Goal: Information Seeking & Learning: Check status

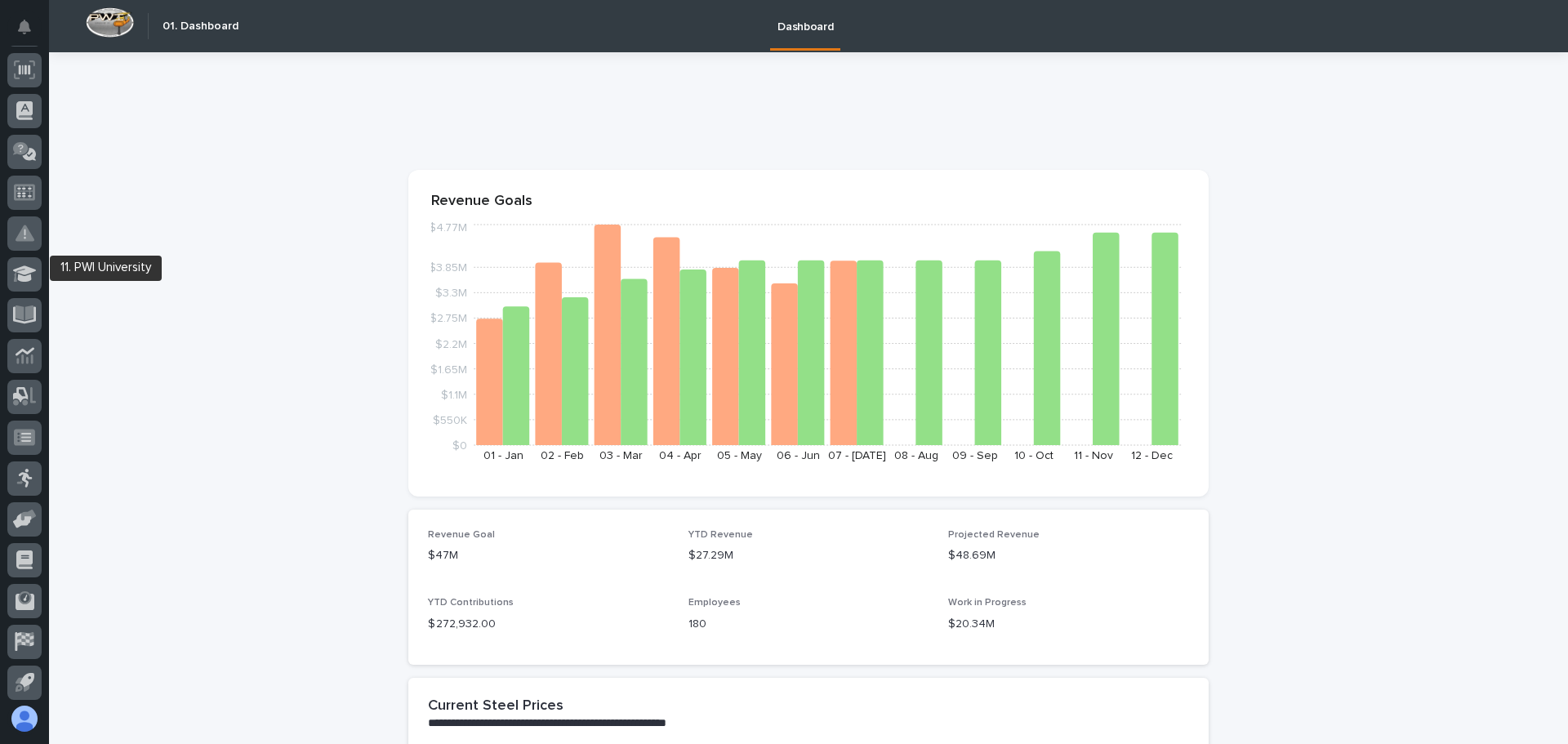
scroll to position [245, 0]
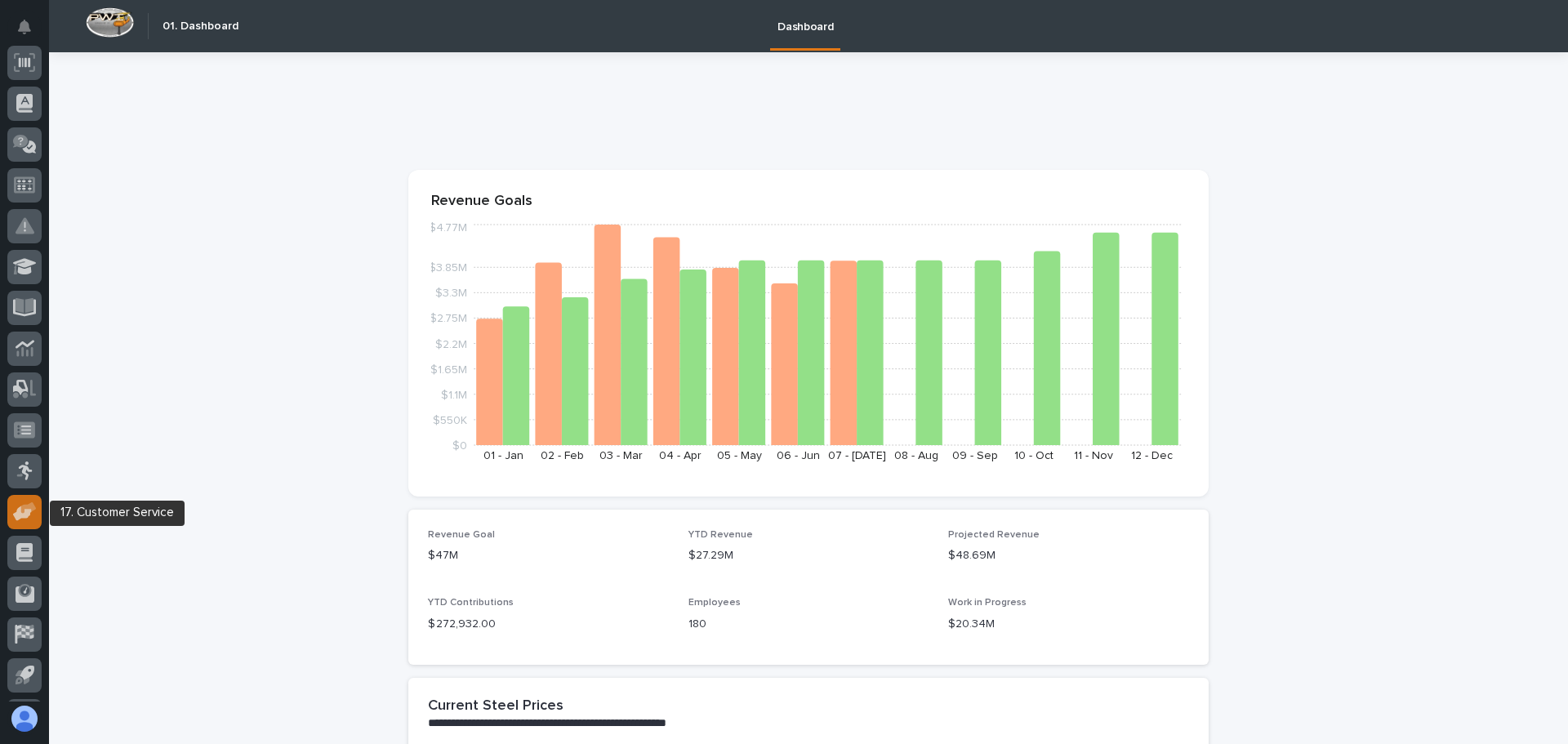
click at [27, 512] on icon at bounding box center [22, 513] width 19 height 15
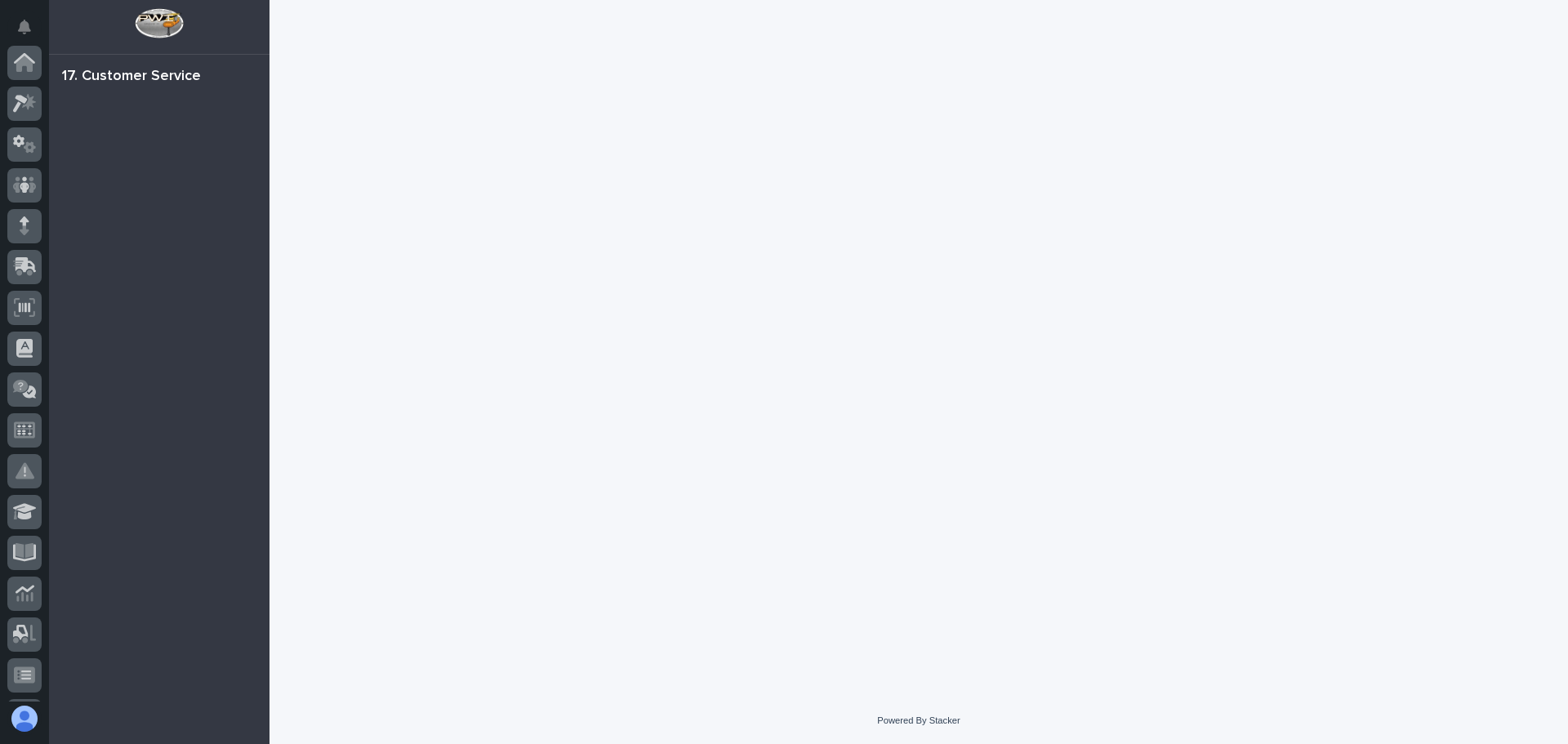
scroll to position [283, 0]
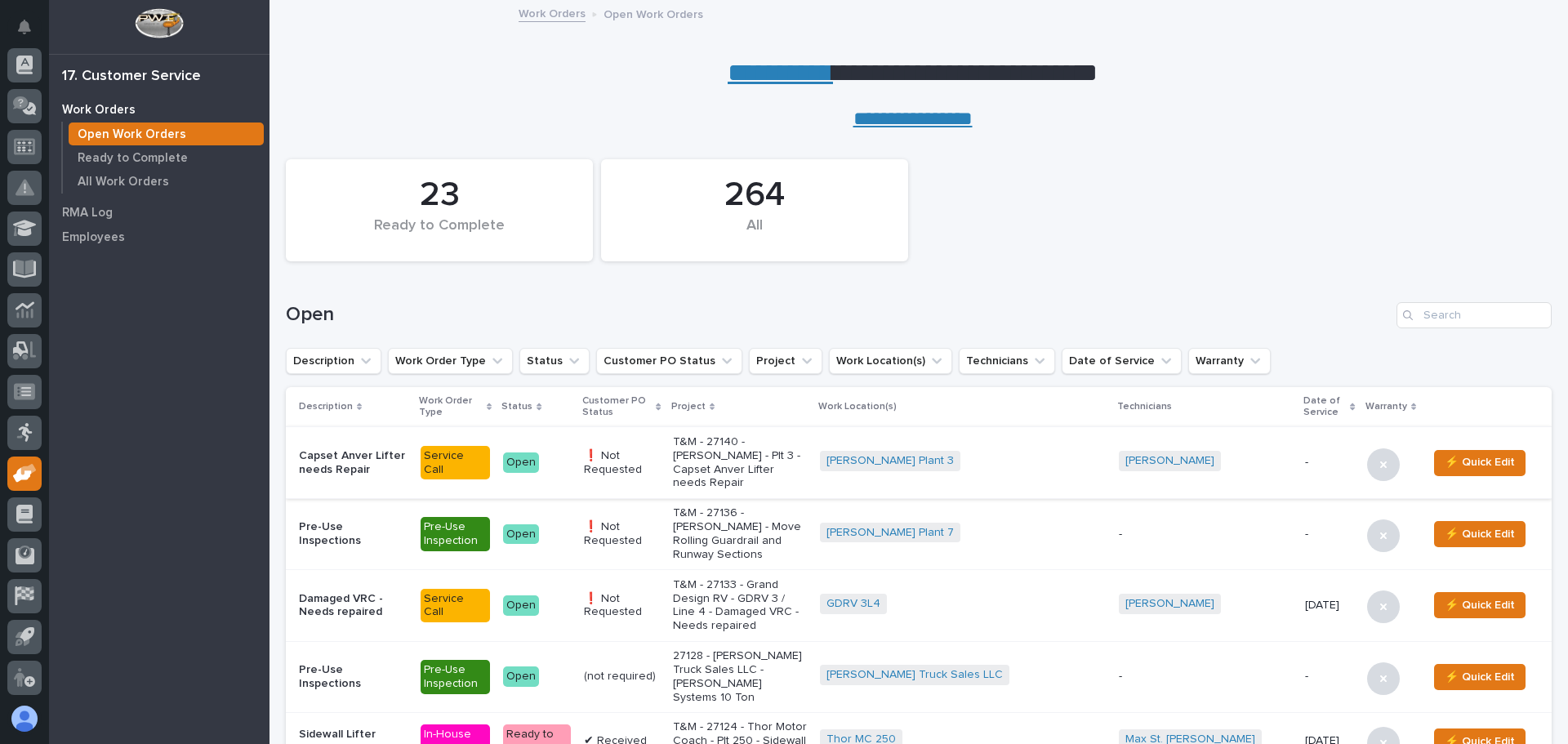
scroll to position [81, 0]
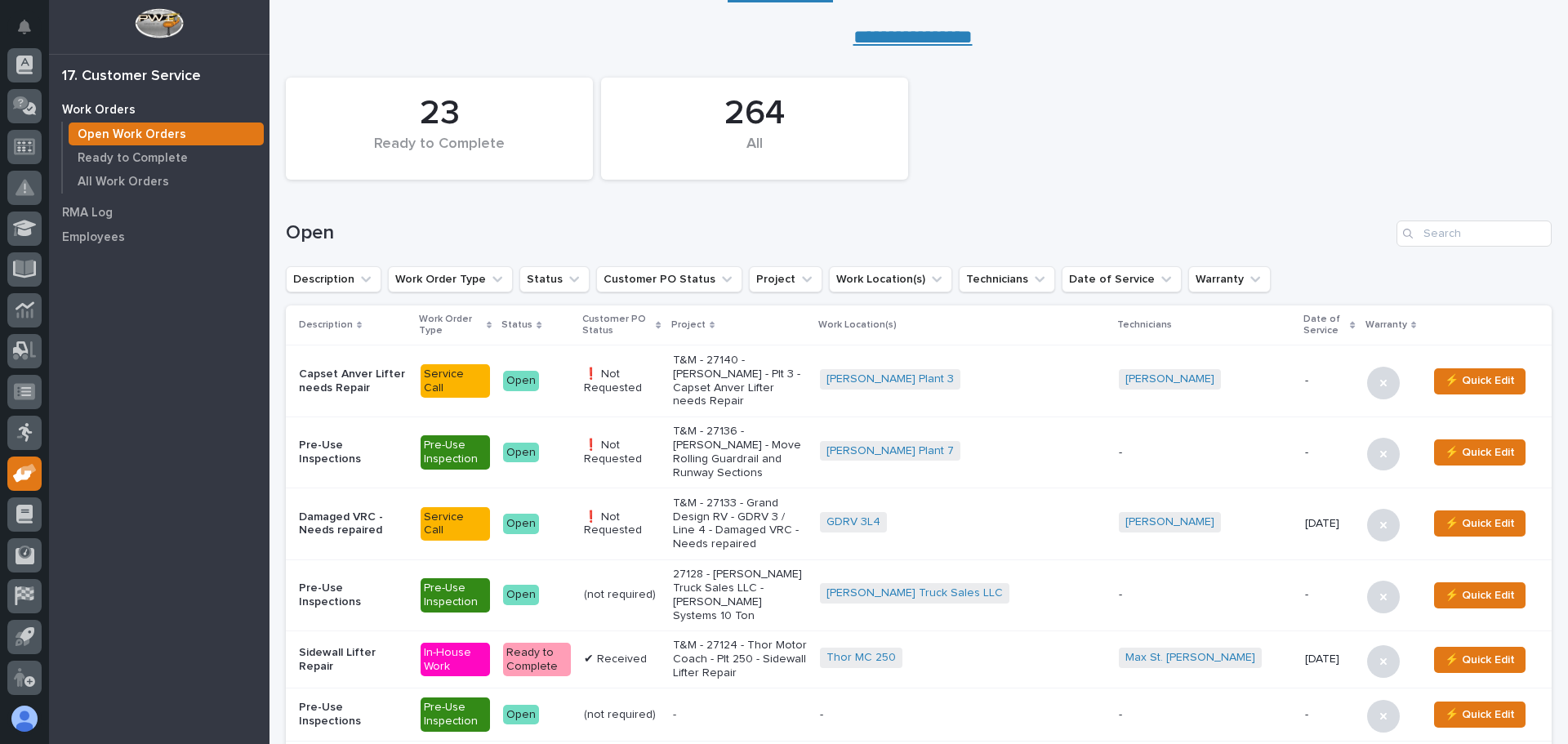
click at [393, 510] on p "Damaged VRC - Needs repaired" at bounding box center [353, 524] width 109 height 27
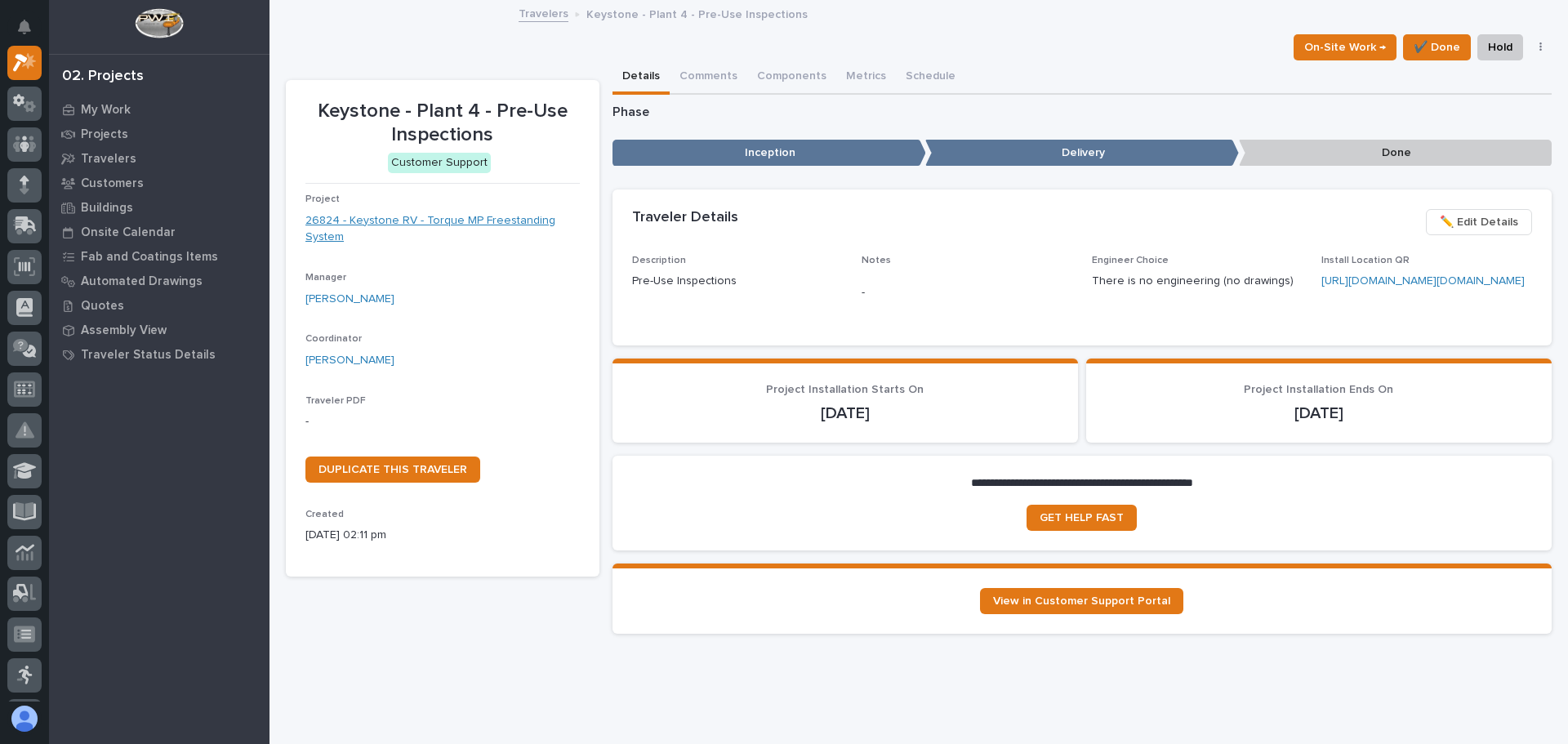
click at [390, 220] on link "26824 - Keystone RV - Torque MP Freestanding System" at bounding box center [443, 229] width 274 height 34
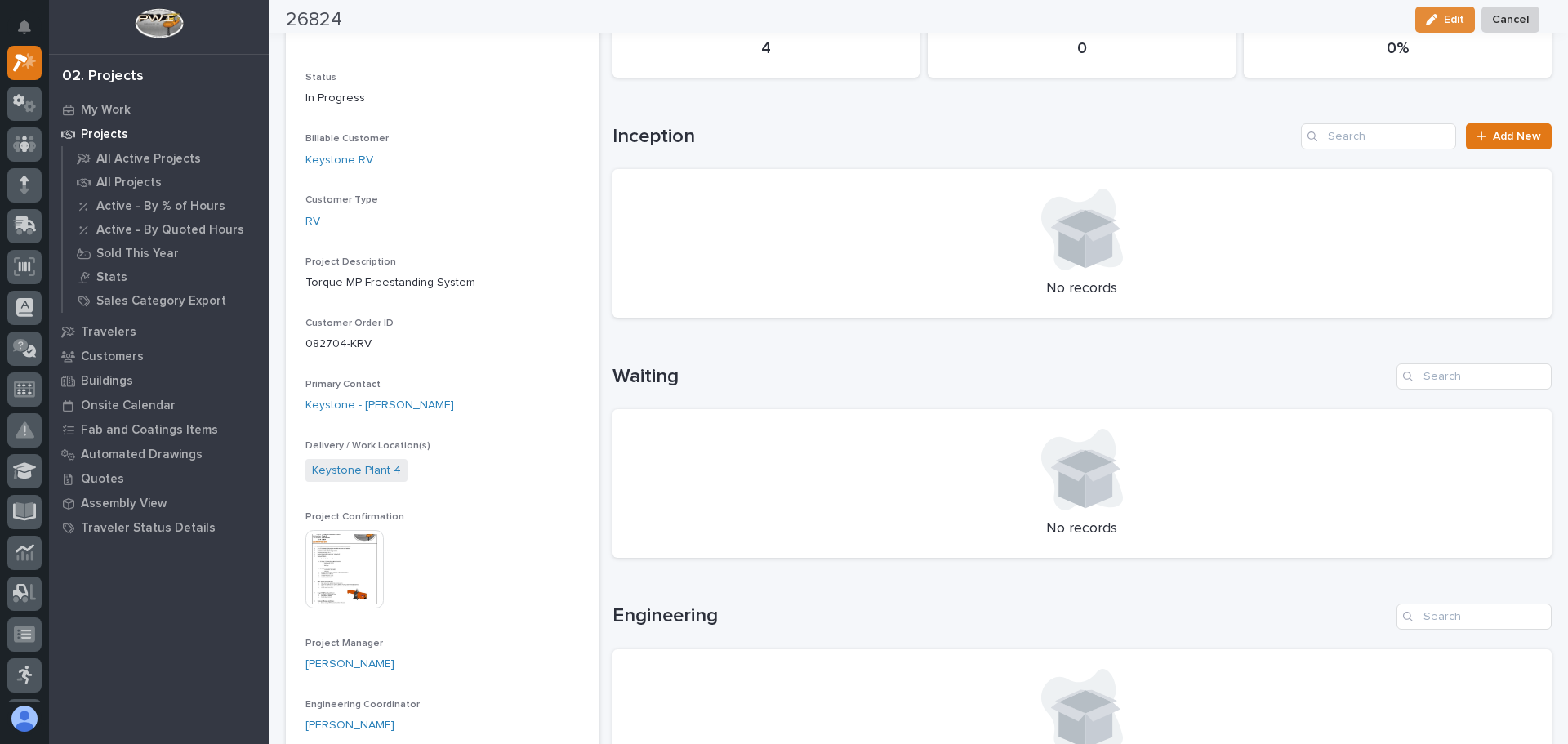
scroll to position [326, 0]
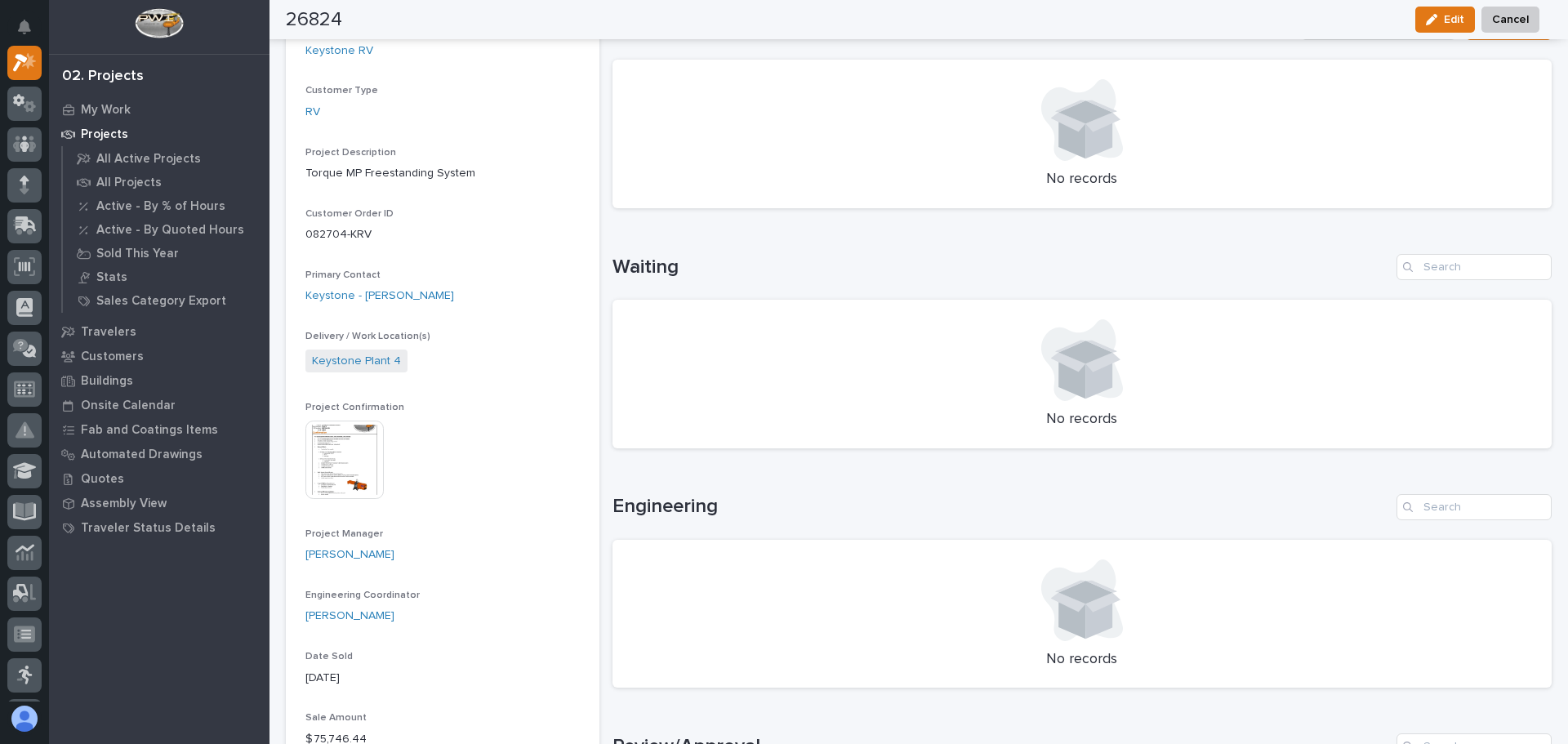
click at [350, 449] on img at bounding box center [345, 460] width 79 height 79
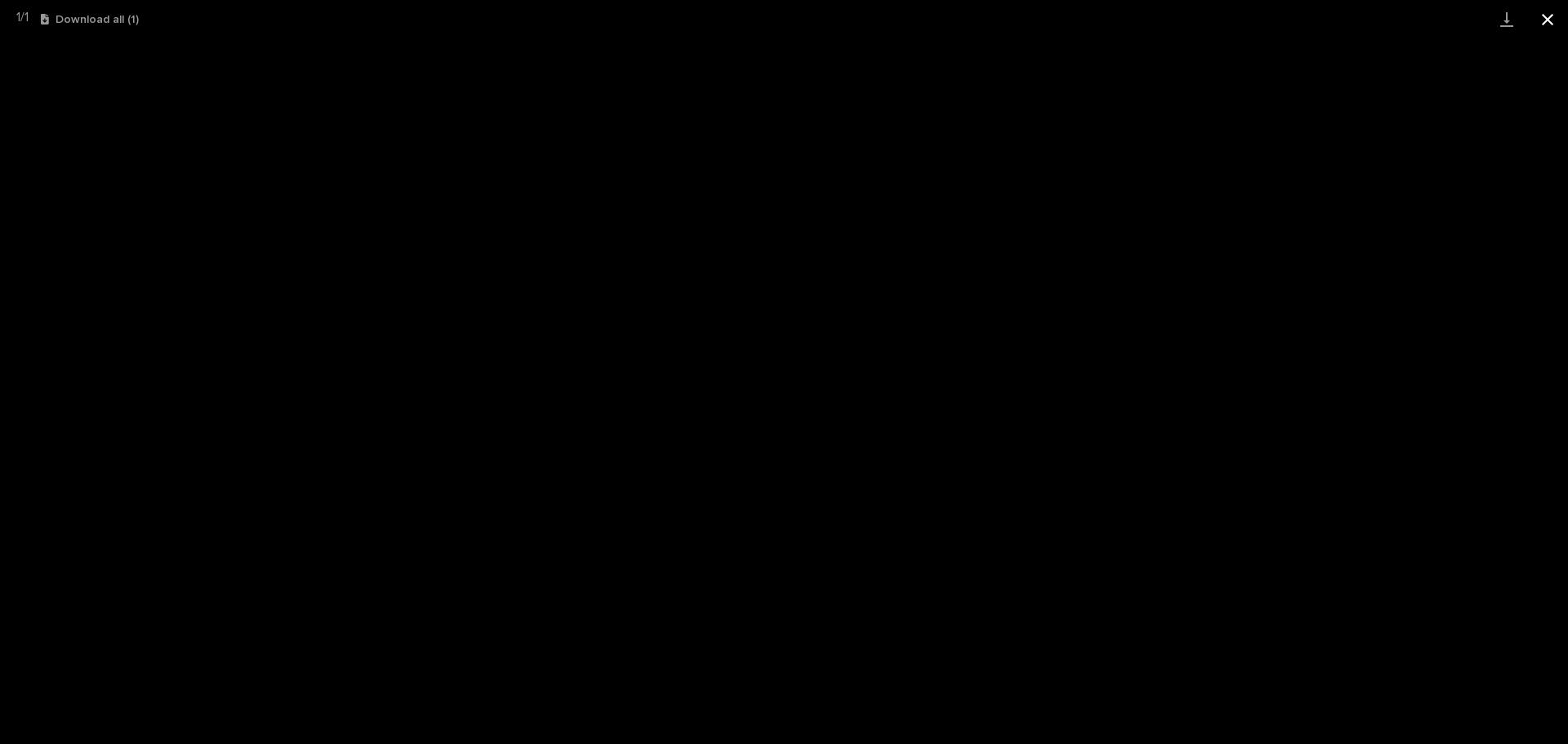
click at [1547, 18] on button "Close gallery" at bounding box center [1547, 19] width 41 height 39
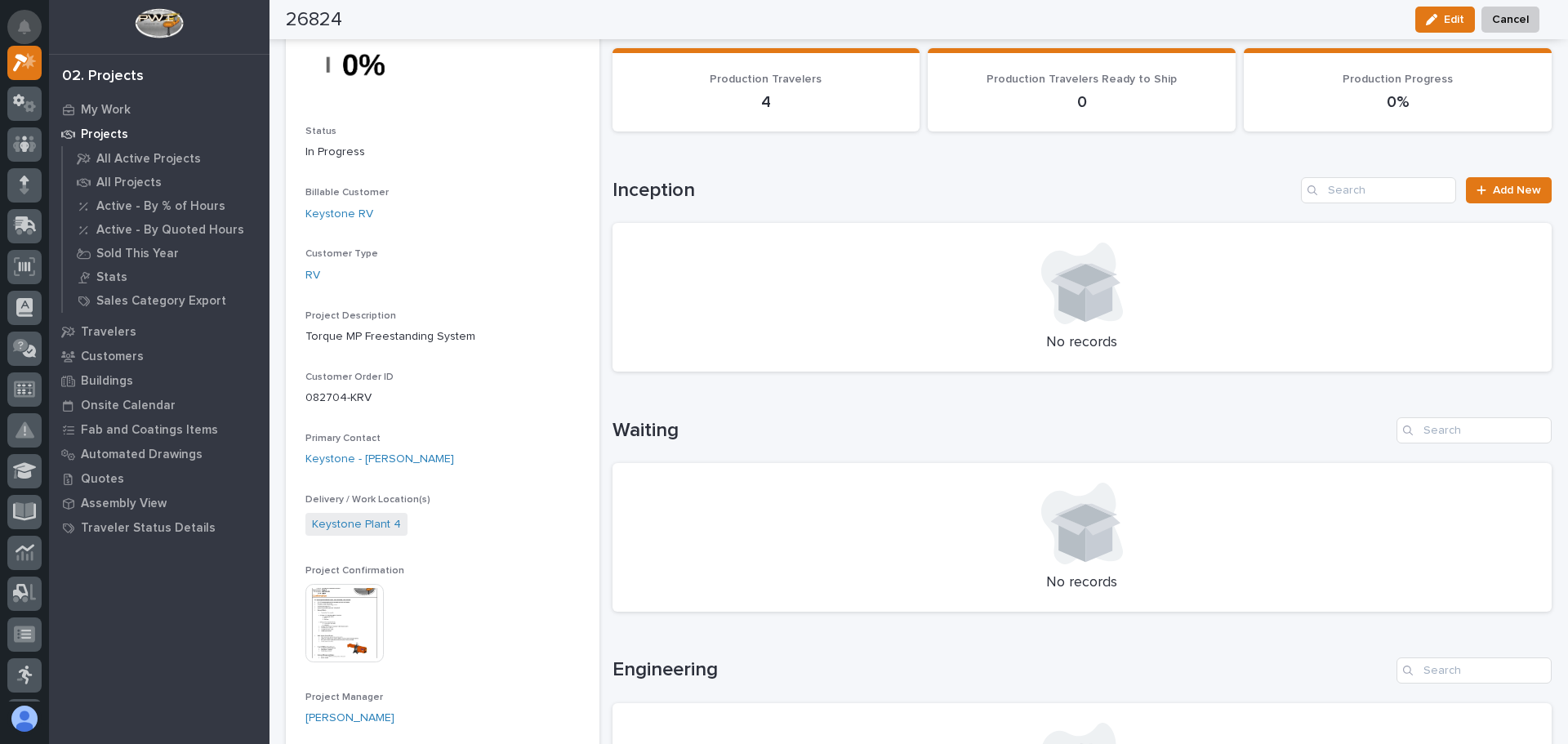
scroll to position [0, 0]
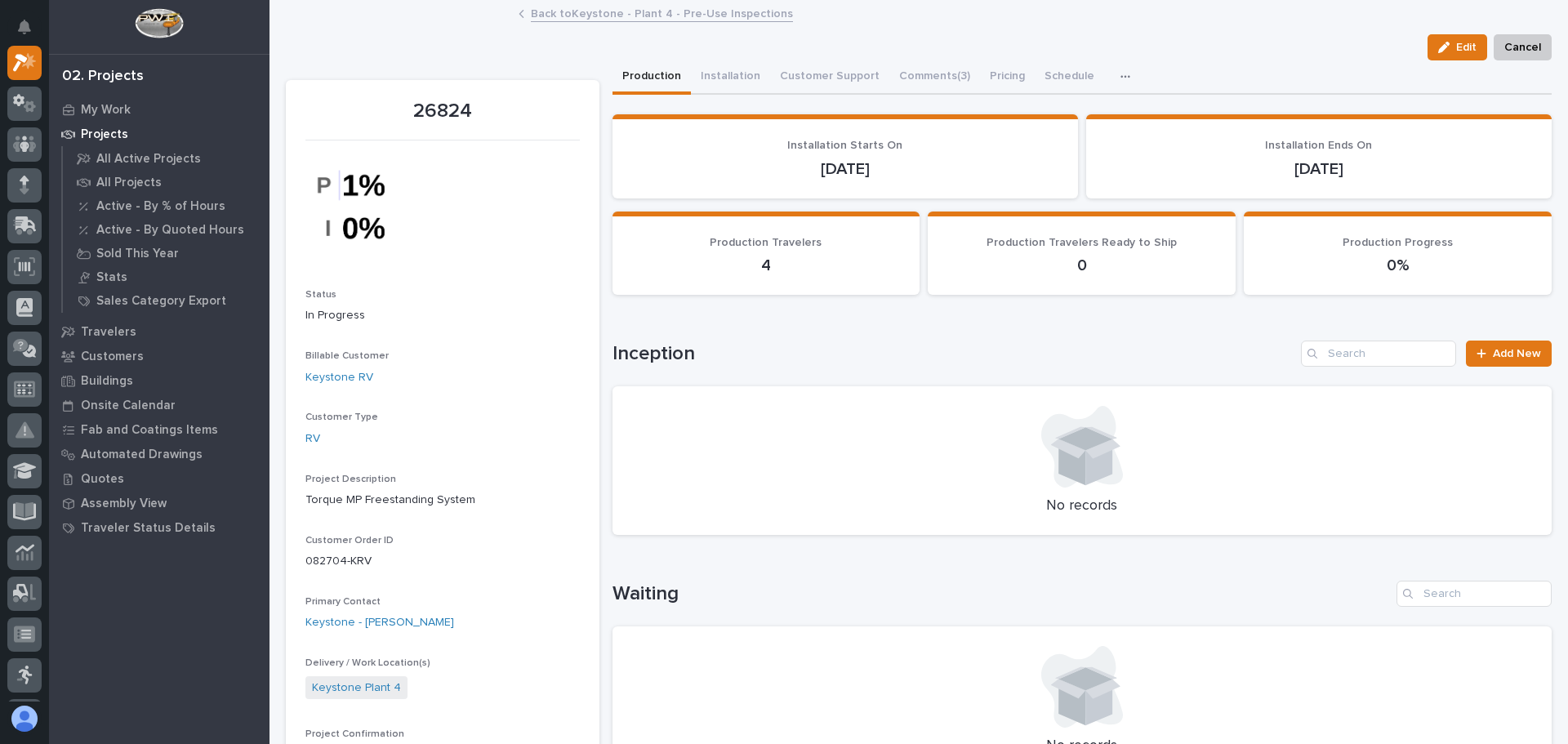
click at [59, 15] on div at bounding box center [158, 27] width 220 height 54
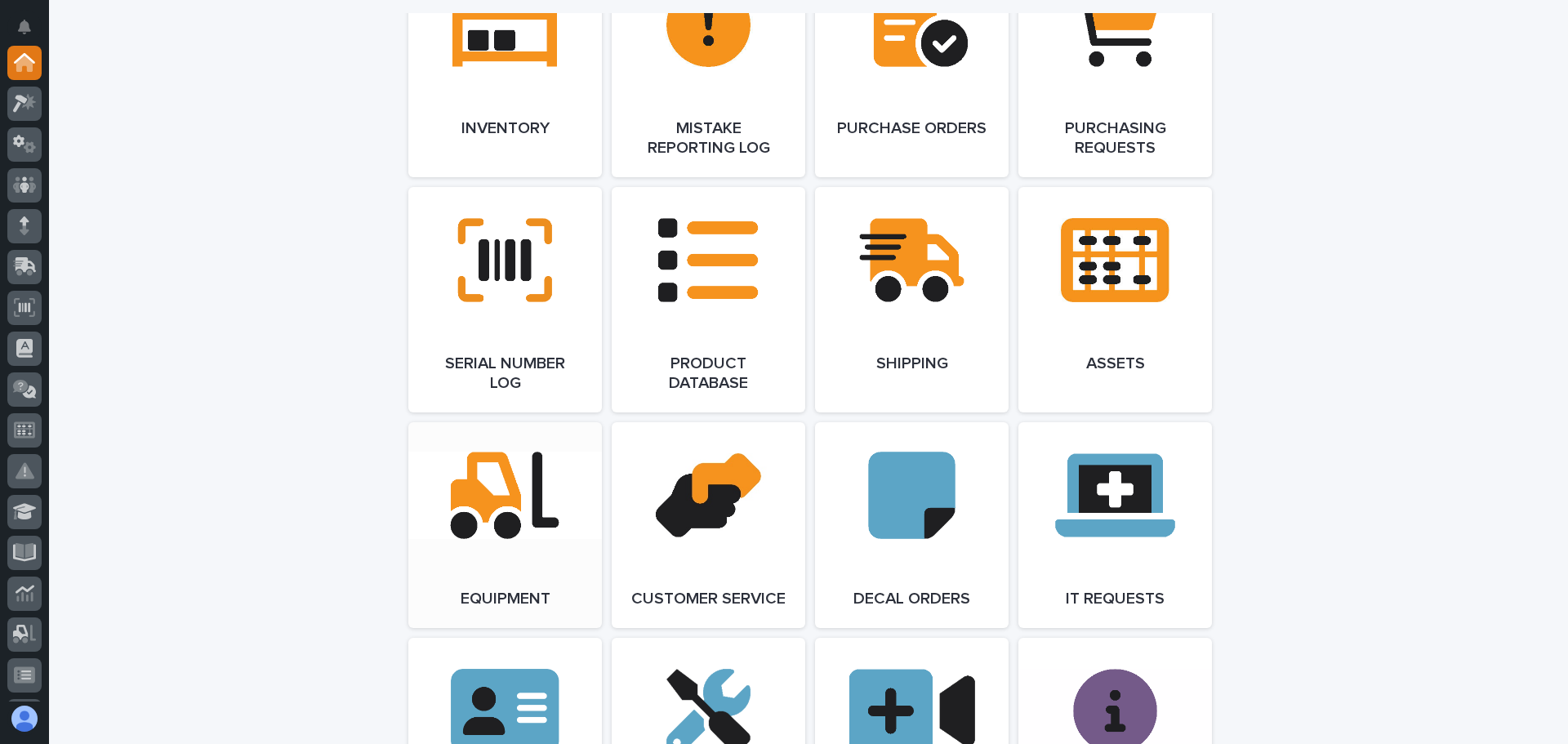
scroll to position [1878, 0]
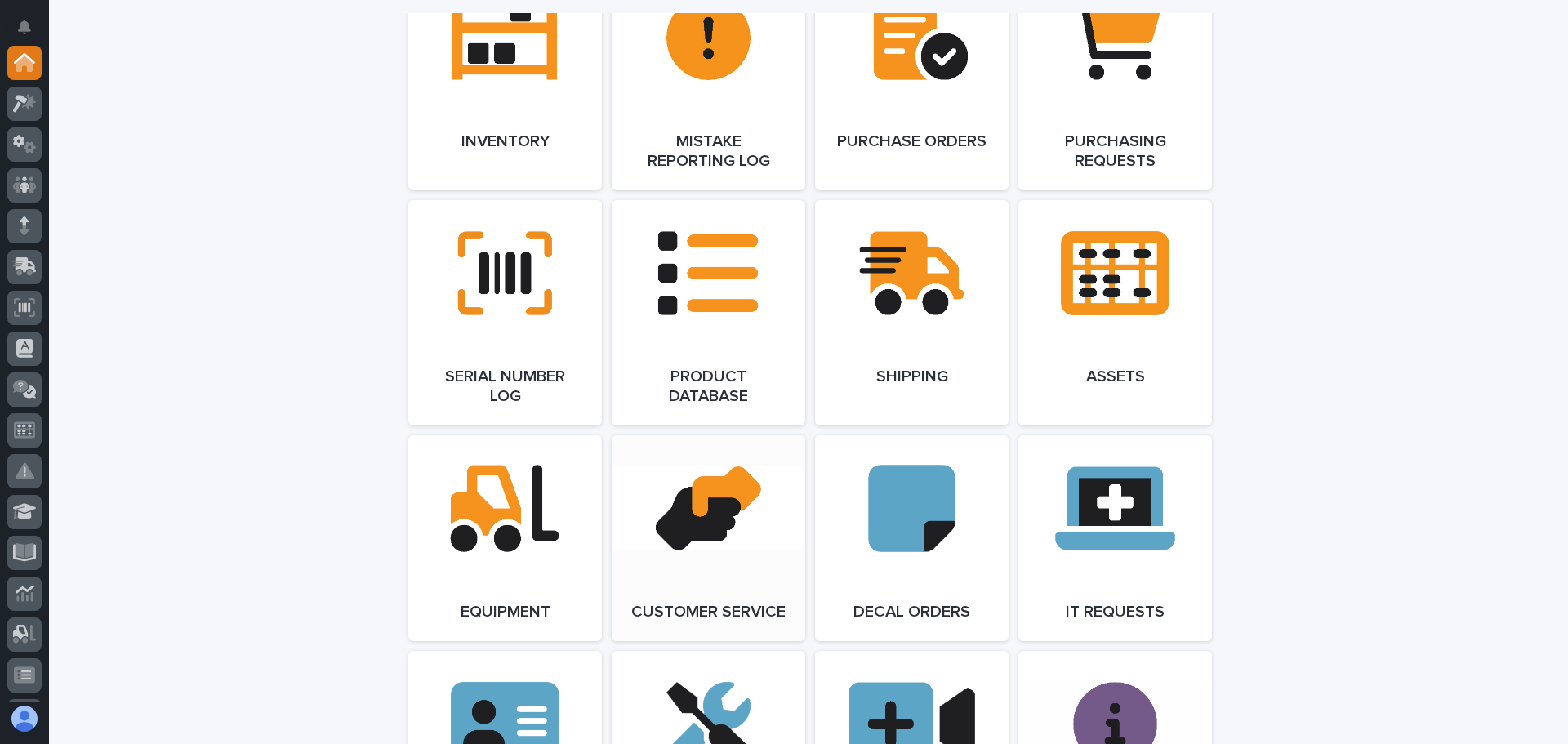
click at [729, 511] on link "Open Link" at bounding box center [708, 538] width 194 height 205
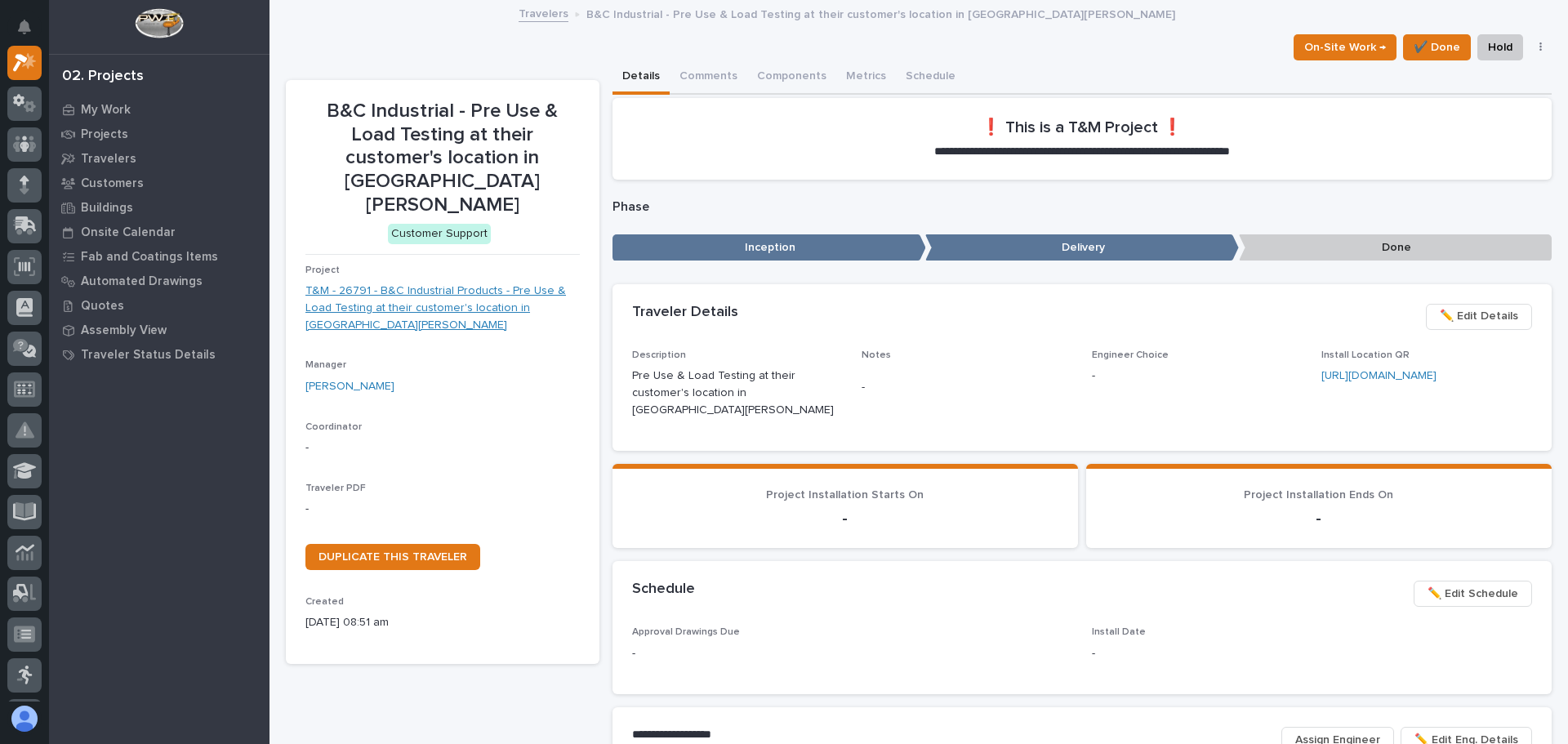
click at [408, 283] on link "T&M - 26791 - B&C Industrial Products - Pre Use & Load Testing at their custome…" at bounding box center [443, 307] width 274 height 51
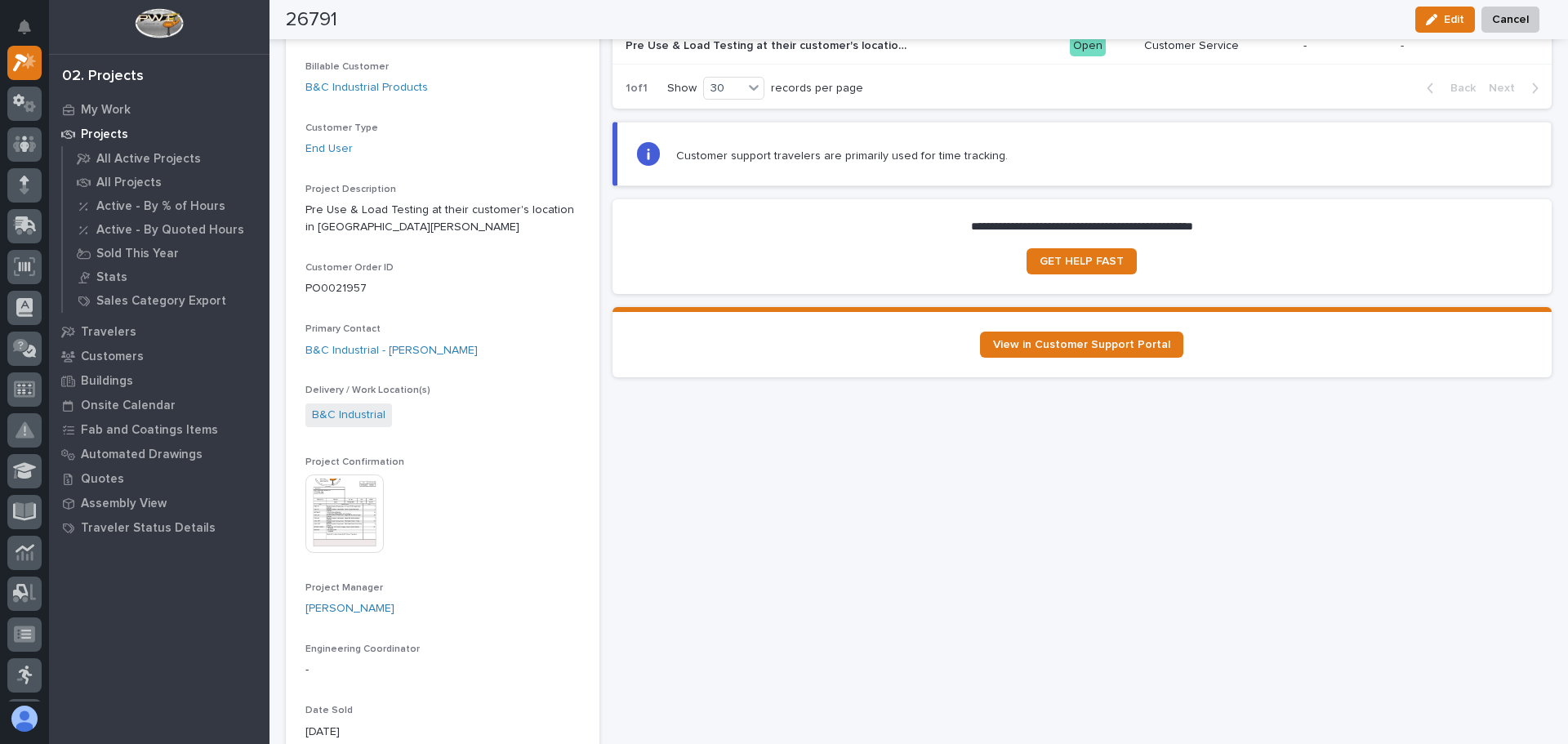
scroll to position [245, 0]
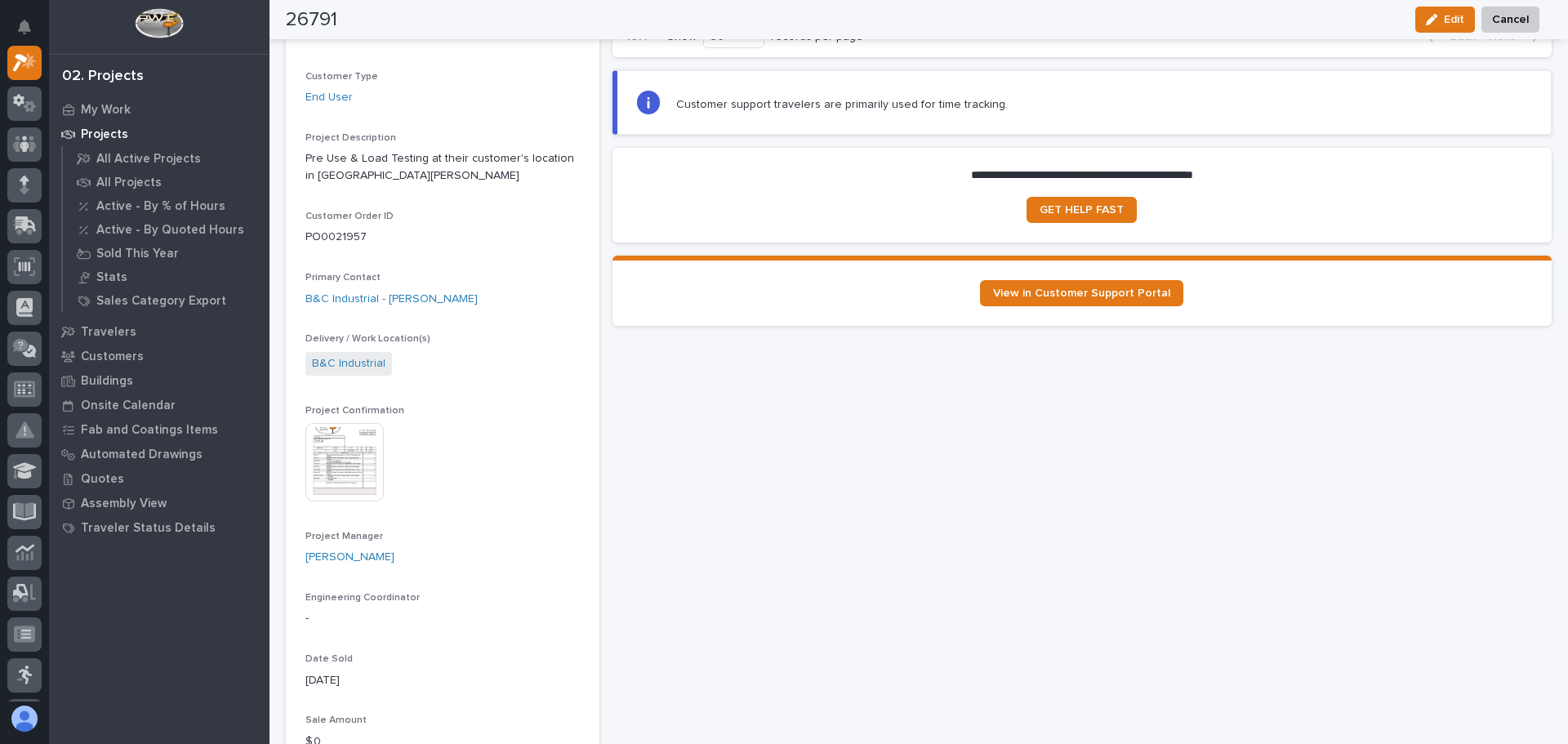
click at [324, 462] on img at bounding box center [345, 462] width 79 height 79
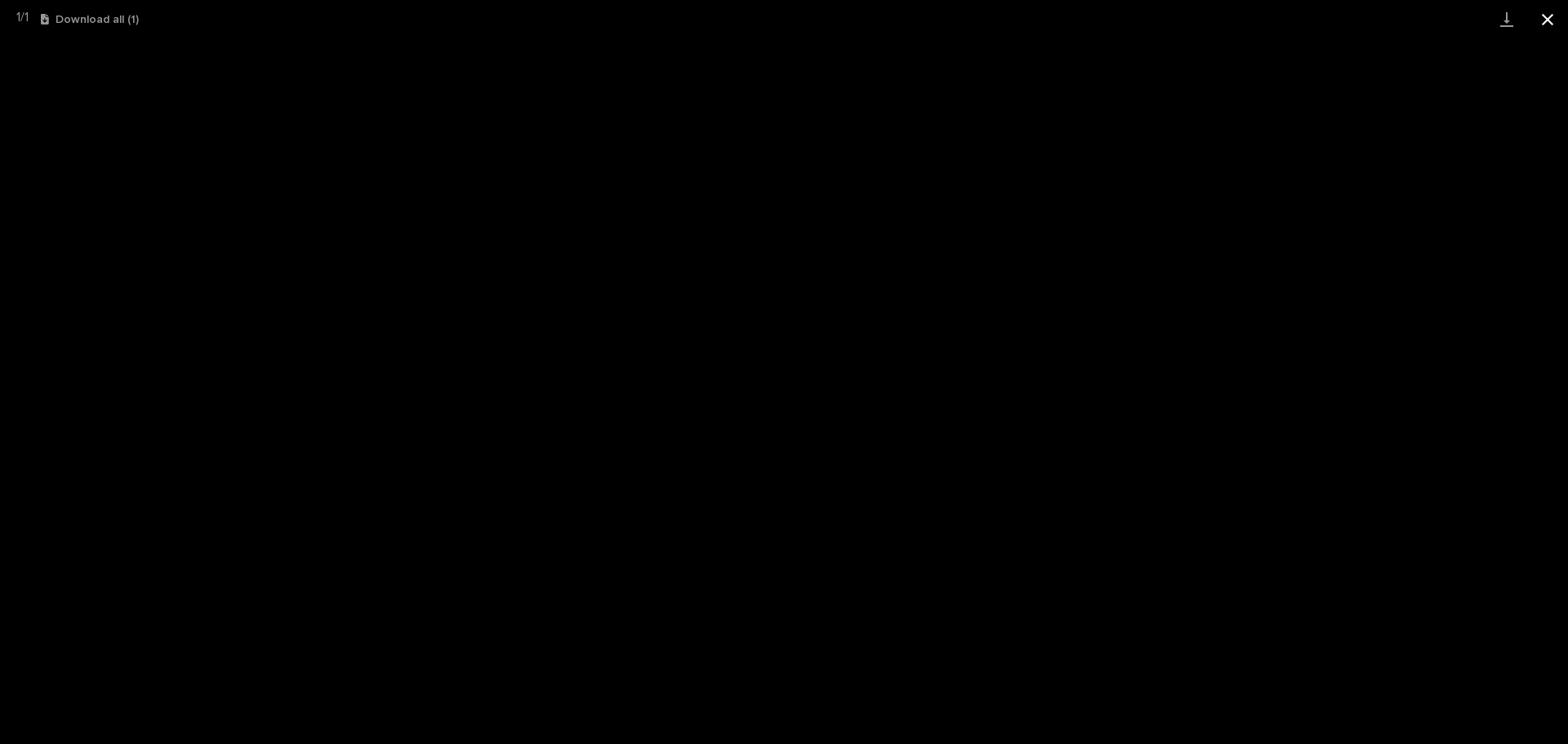
click at [1545, 16] on button "Close gallery" at bounding box center [1547, 19] width 41 height 39
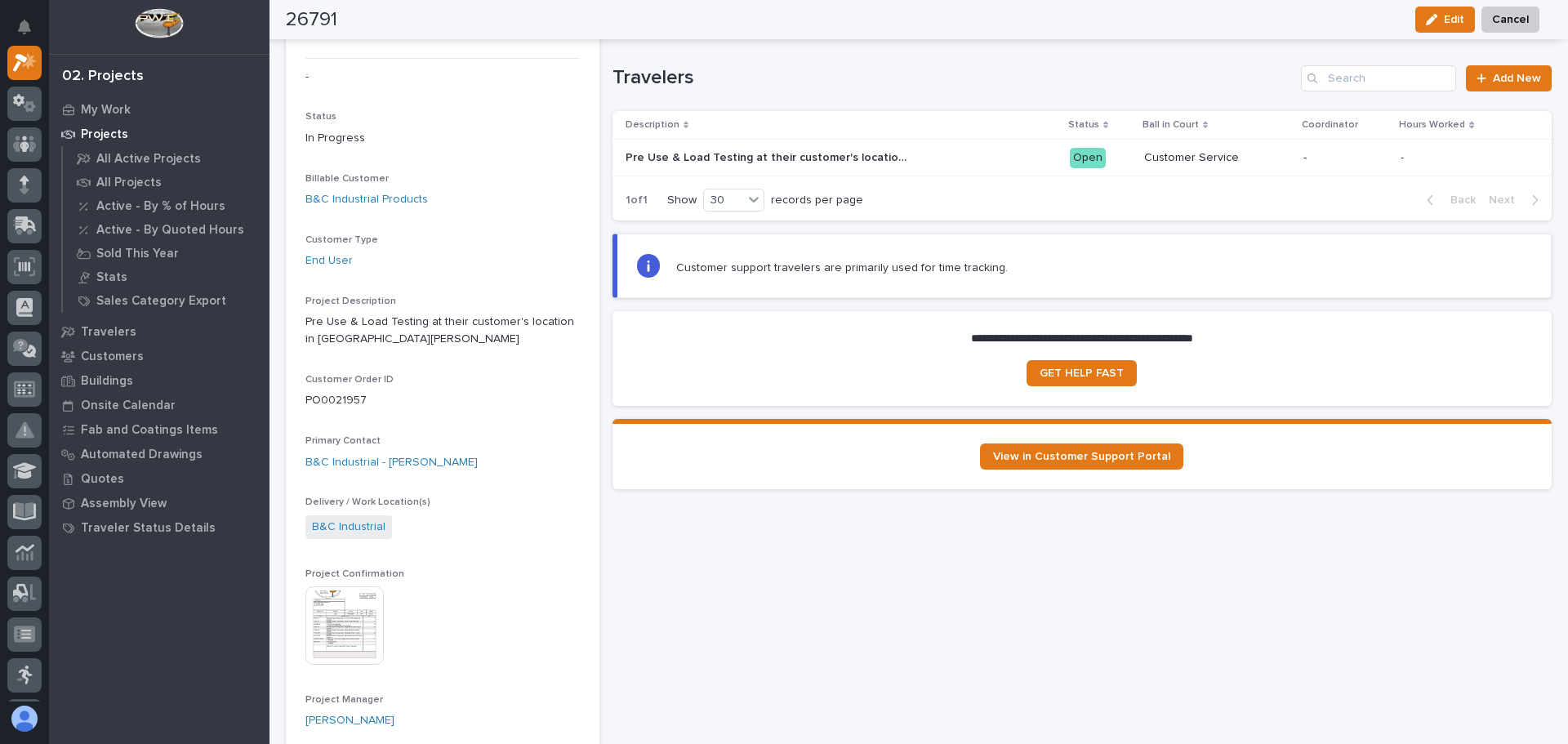
scroll to position [0, 0]
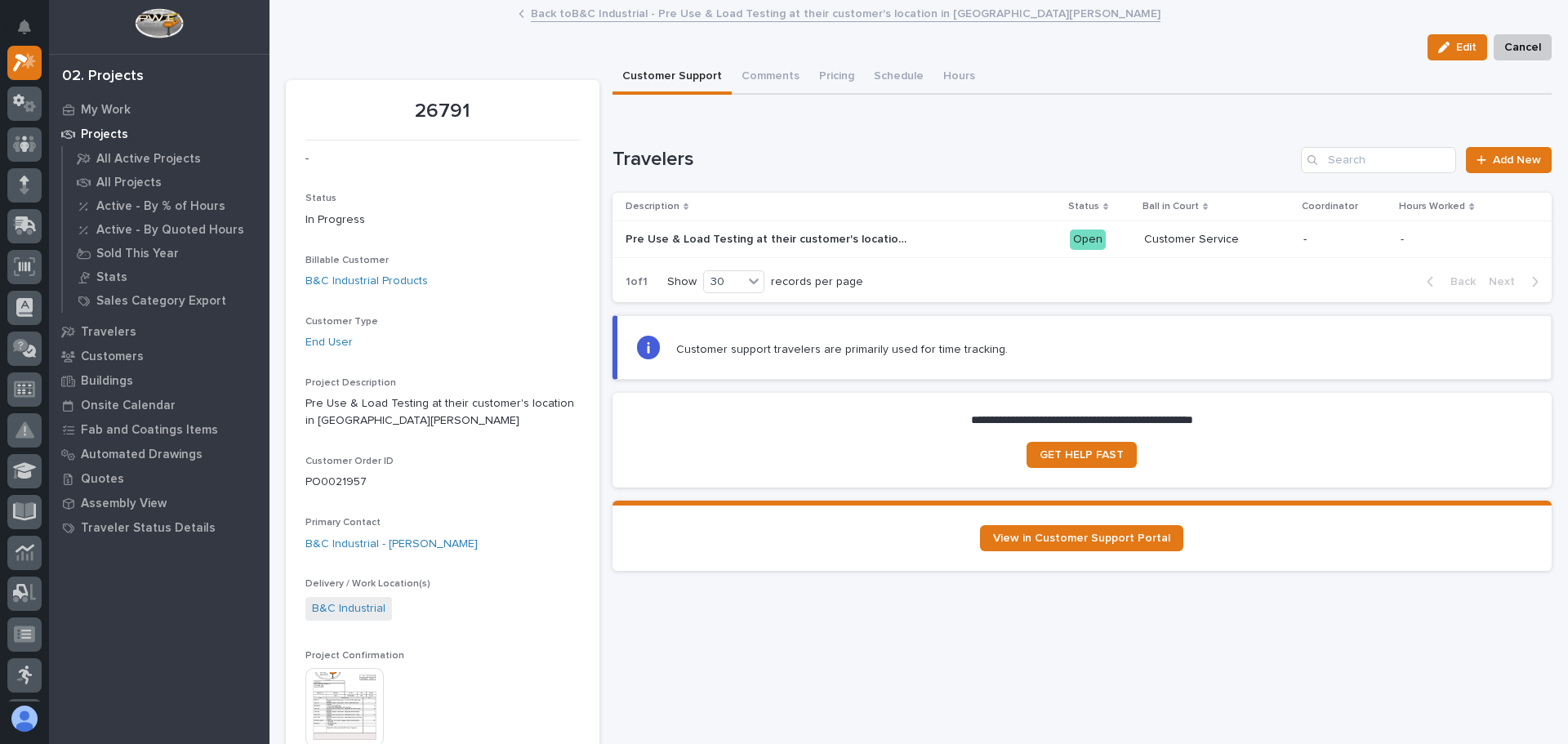
click at [590, 17] on link "Back to B&C Industrial - Pre Use & Load Testing at their customer's location in…" at bounding box center [845, 13] width 629 height 19
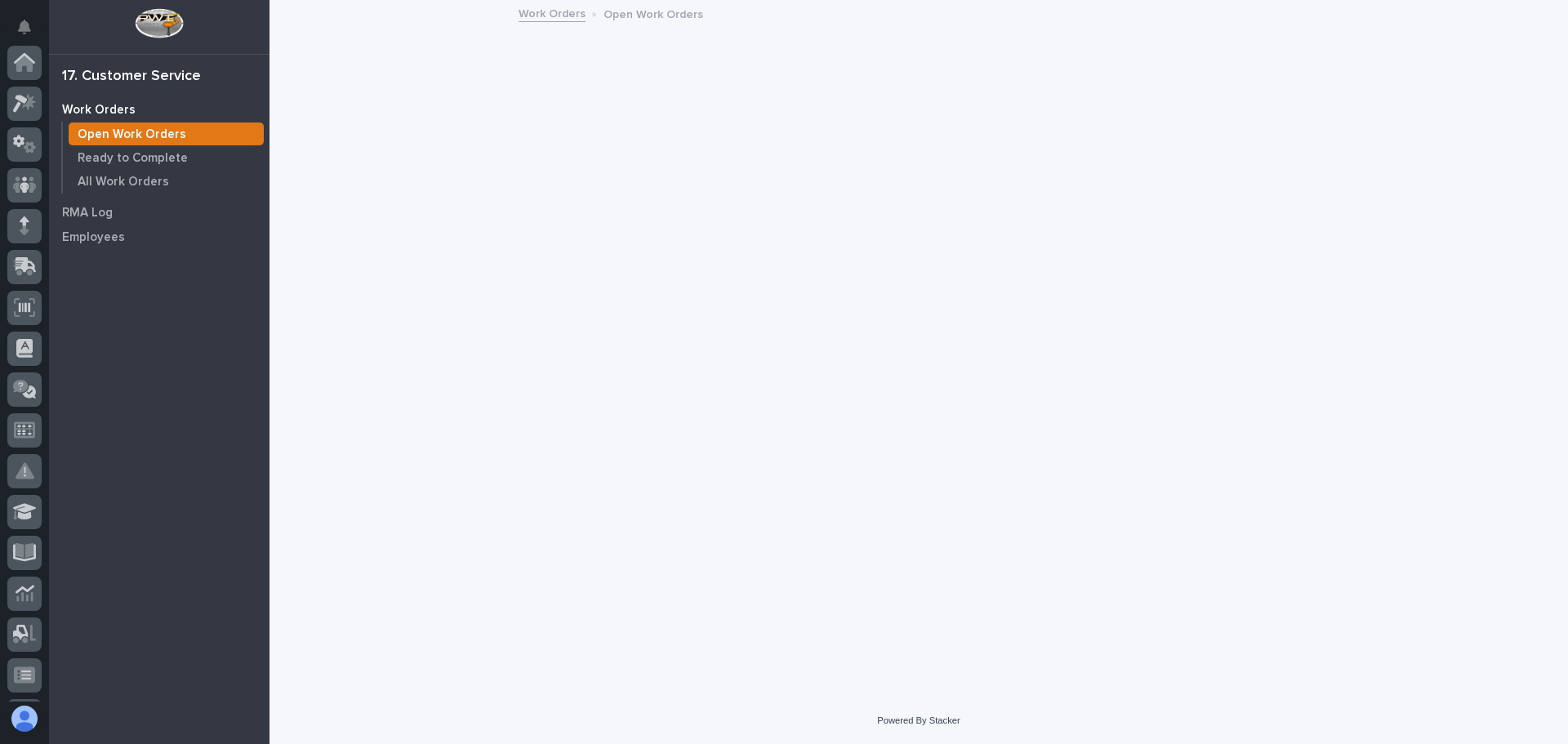
scroll to position [283, 0]
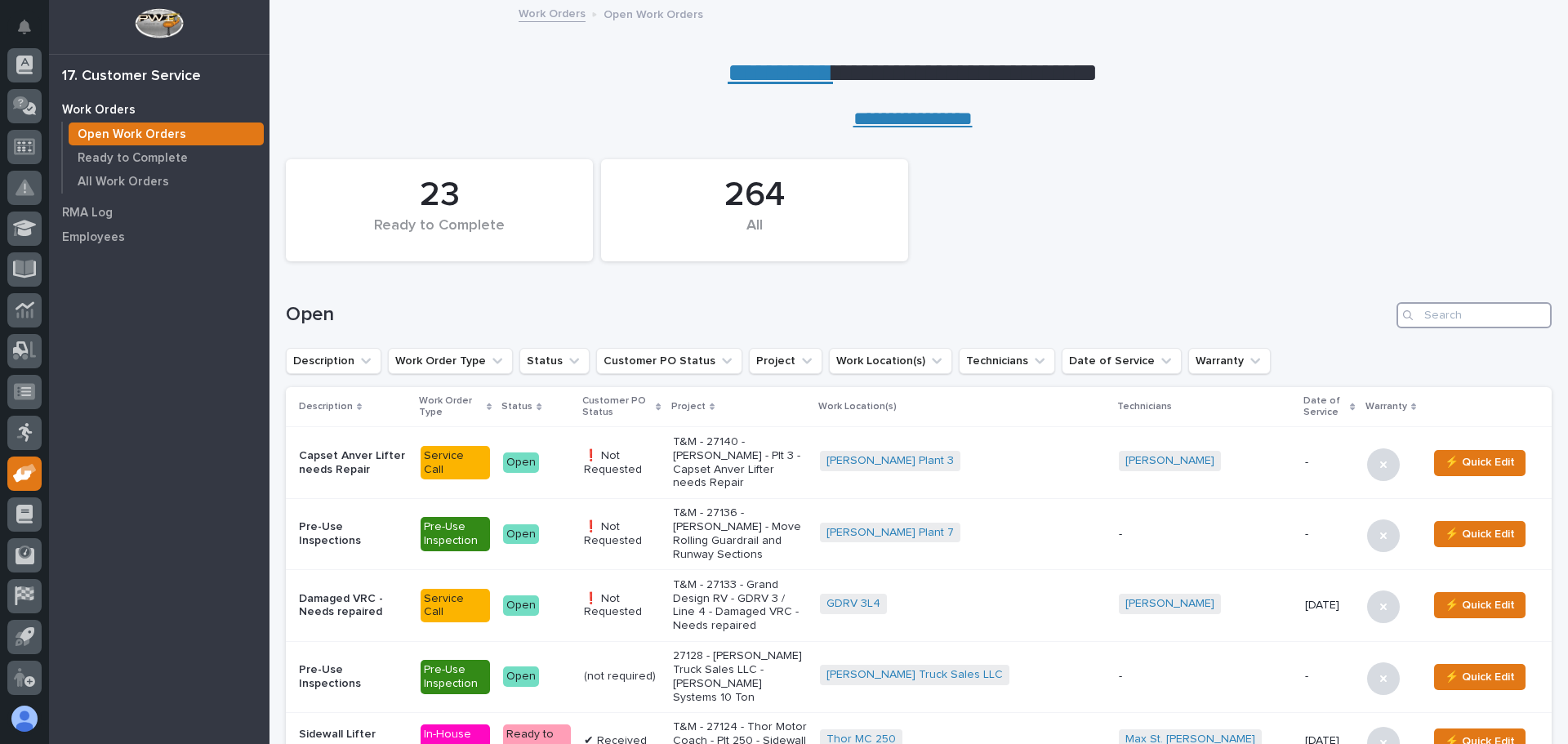
click at [1430, 314] on input "Search" at bounding box center [1474, 315] width 155 height 27
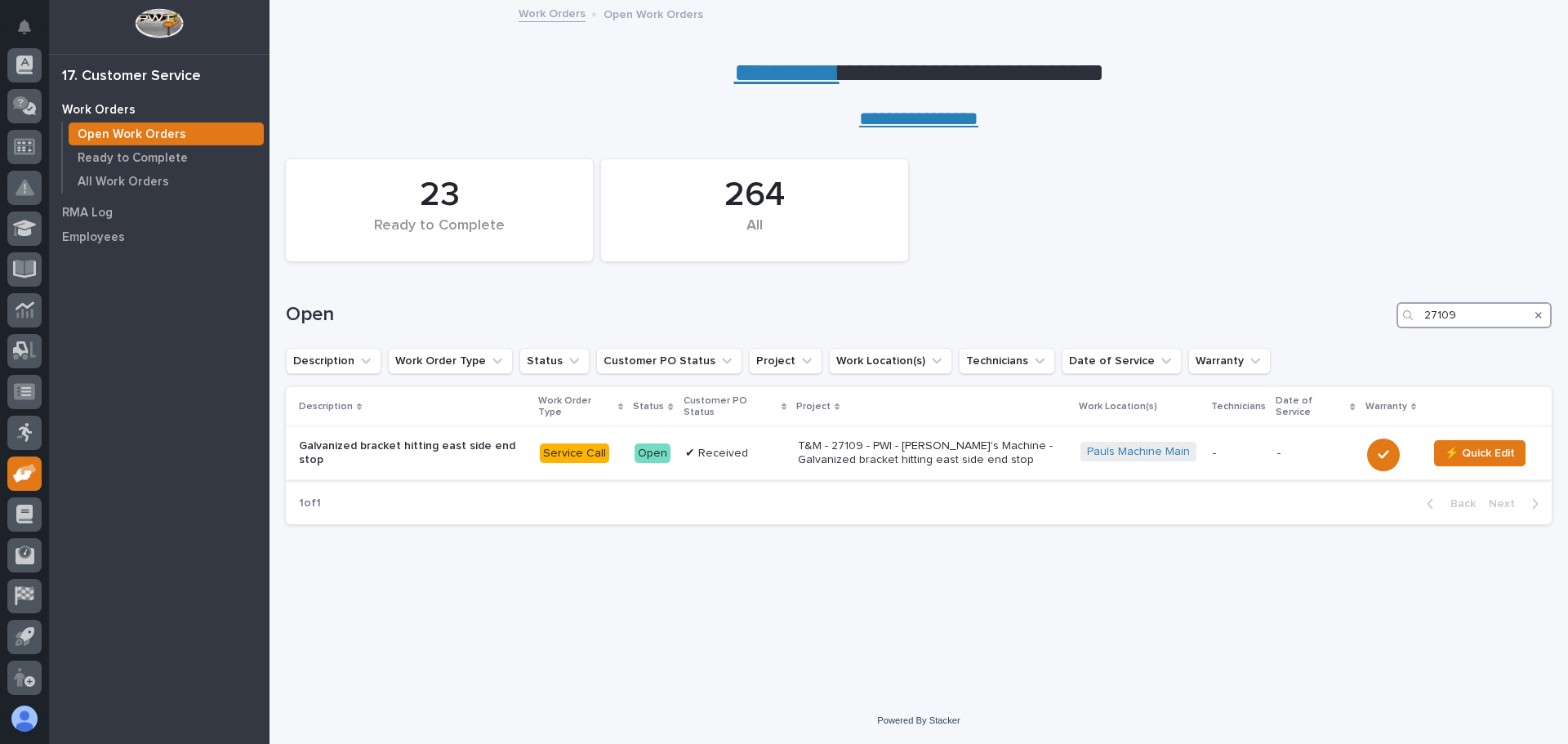
type input "27109"
click at [473, 439] on p "Galvanized bracket hitting east side end stop" at bounding box center [413, 453] width 228 height 27
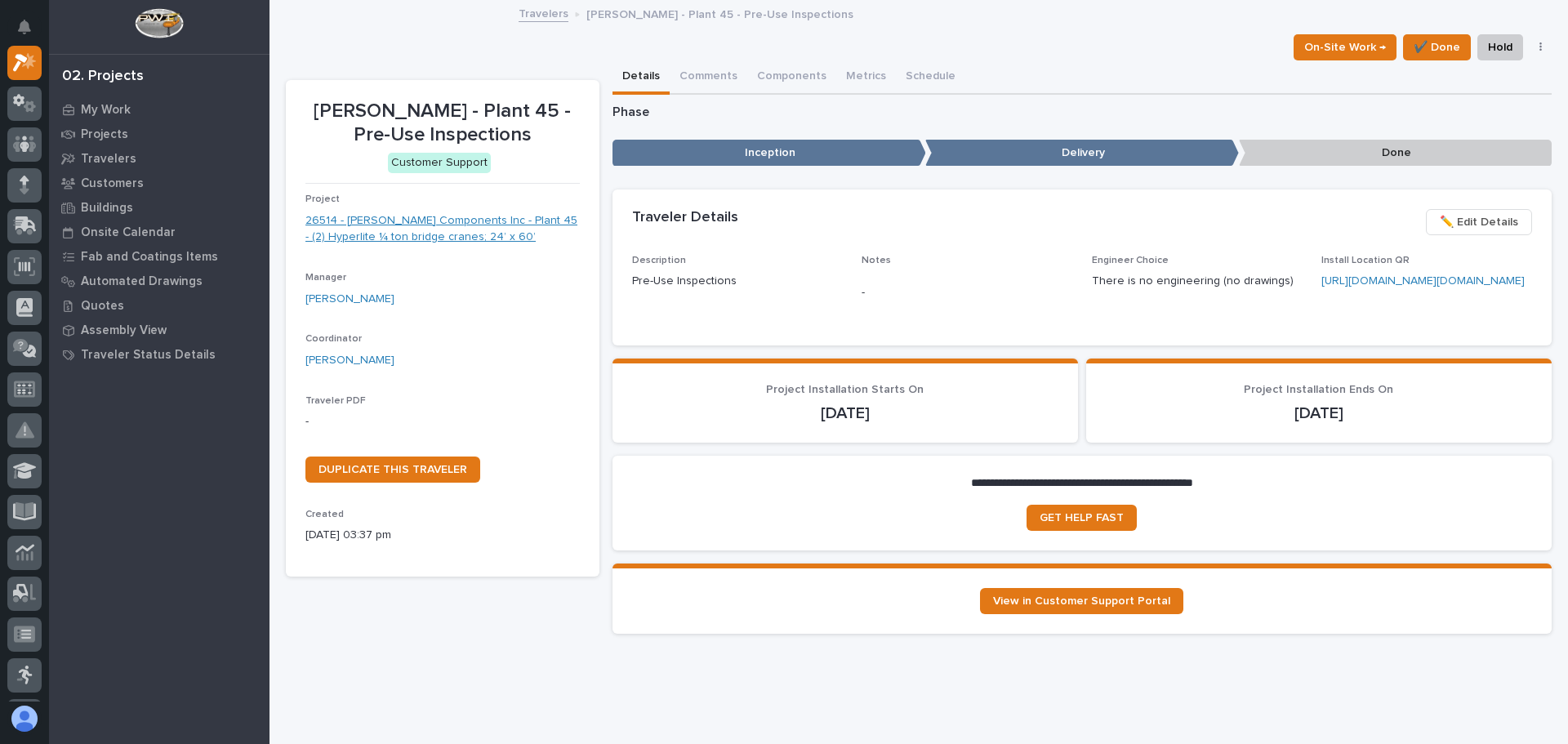
click at [426, 224] on link "26514 - [PERSON_NAME] Components Inc - Plant 45 - (2) Hyperlite ¼ ton bridge cr…" at bounding box center [443, 229] width 274 height 34
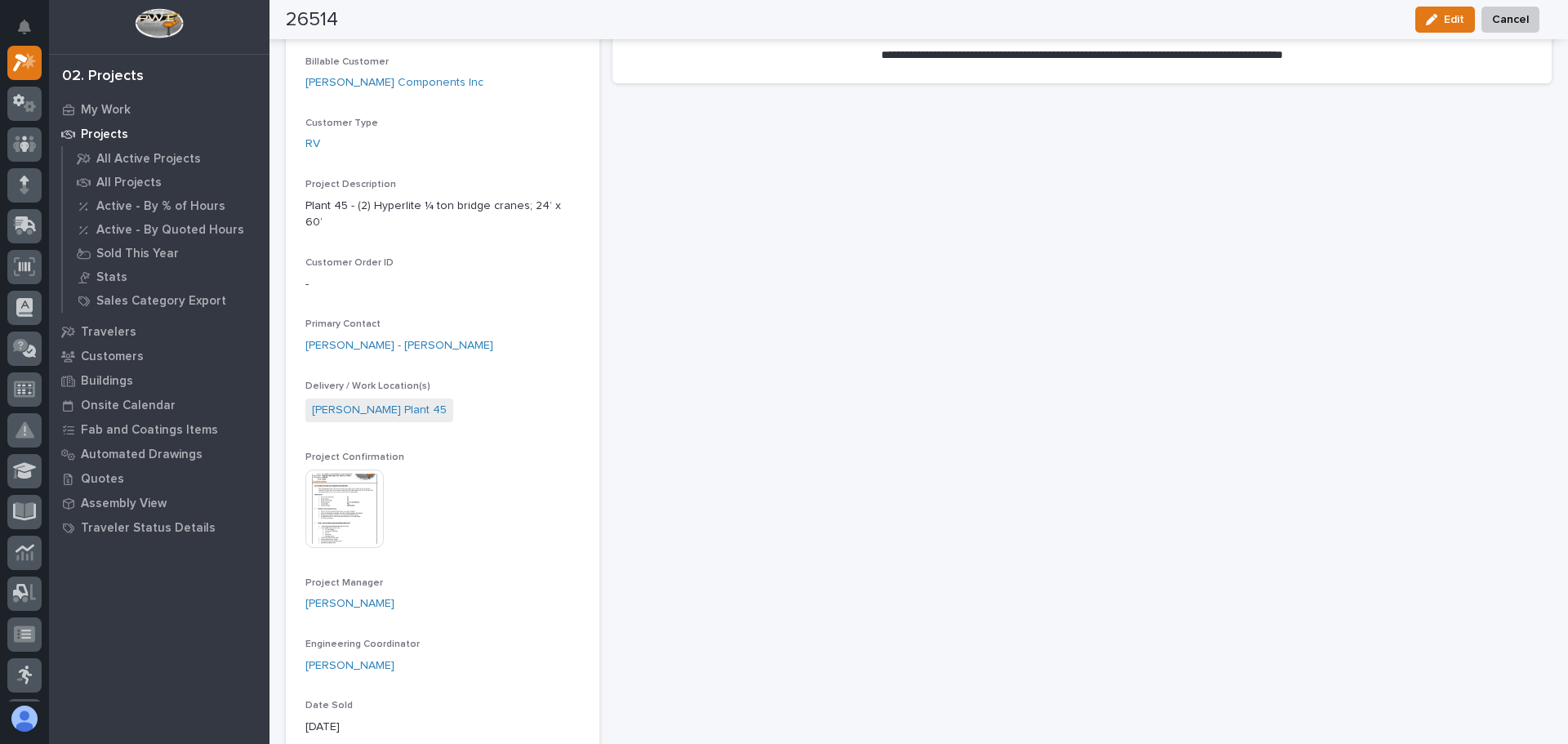
scroll to position [408, 0]
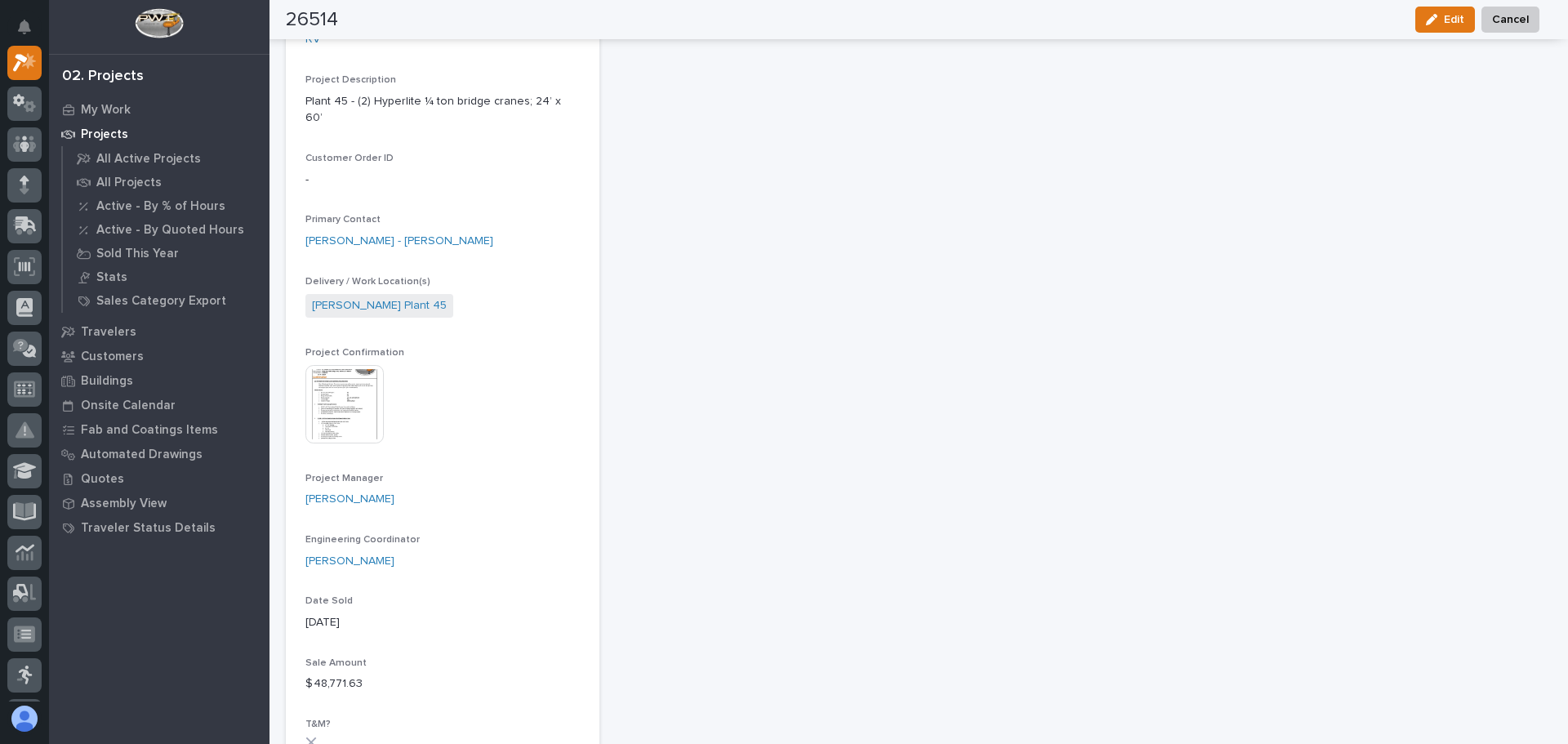
click at [356, 376] on img at bounding box center [345, 404] width 79 height 79
